Goal: Task Accomplishment & Management: Manage account settings

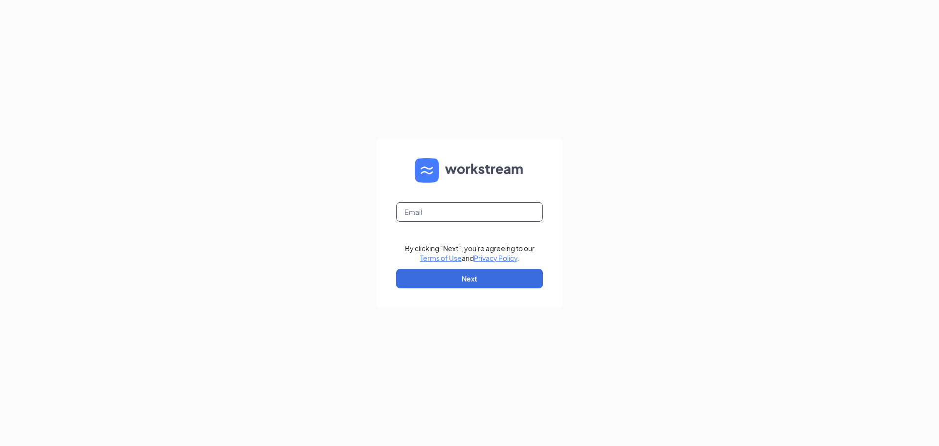
click at [486, 214] on input "text" at bounding box center [469, 212] width 147 height 20
type input "[EMAIL_ADDRESS][DOMAIN_NAME]"
click at [478, 287] on button "Next" at bounding box center [469, 279] width 147 height 20
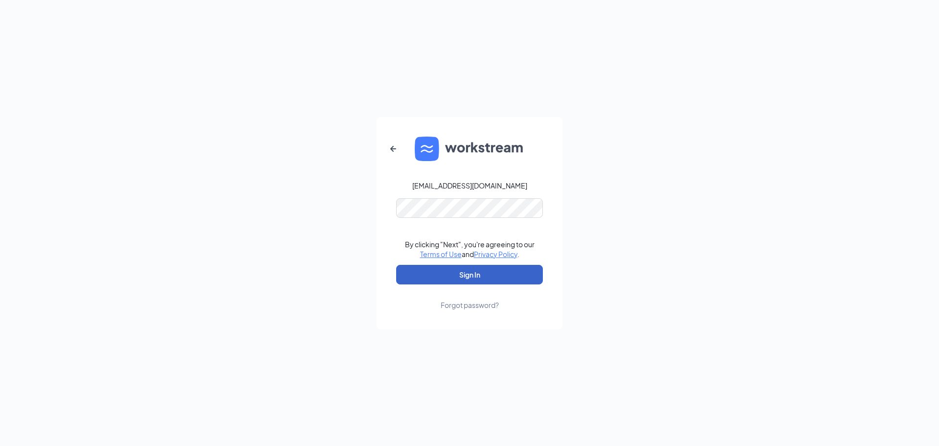
click at [438, 280] on button "Sign In" at bounding box center [469, 275] width 147 height 20
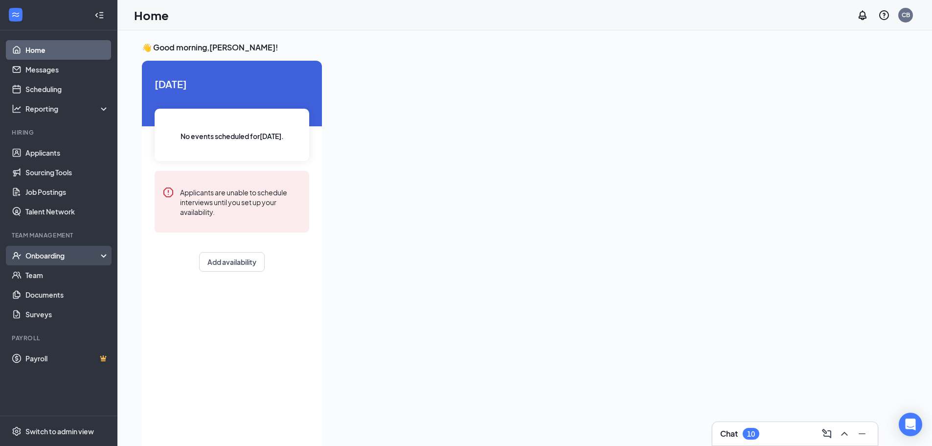
click at [39, 259] on div "Onboarding" at bounding box center [62, 255] width 75 height 10
